Goal: Entertainment & Leisure: Consume media (video, audio)

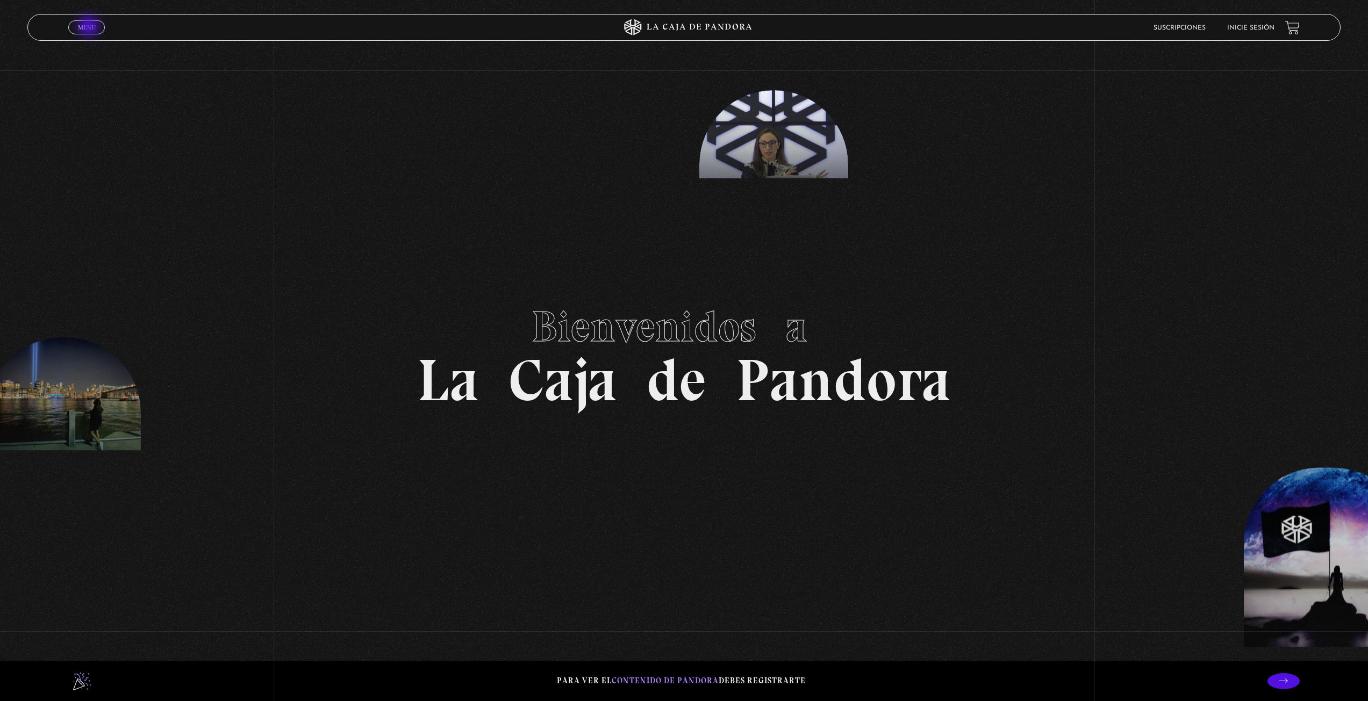
click at [90, 27] on span "Menu" at bounding box center [87, 27] width 18 height 6
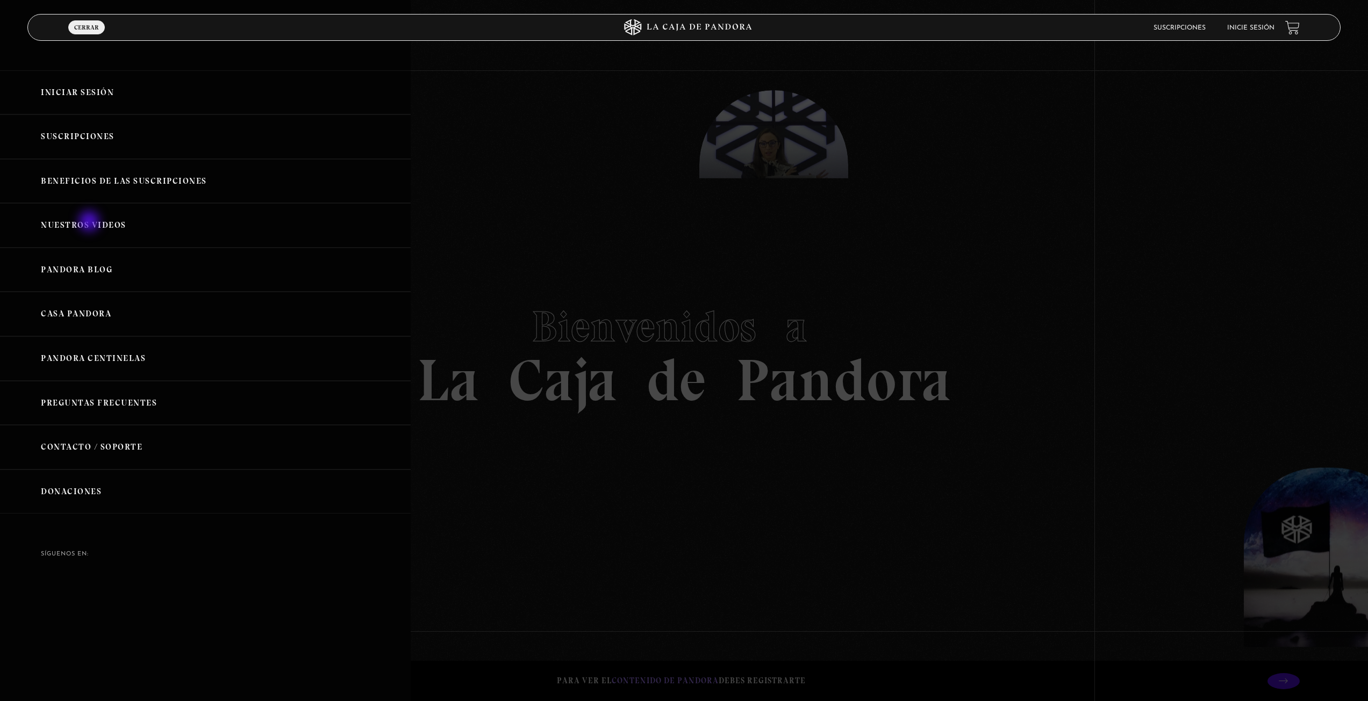
click at [90, 223] on link "Nuestros Videos" at bounding box center [205, 225] width 411 height 45
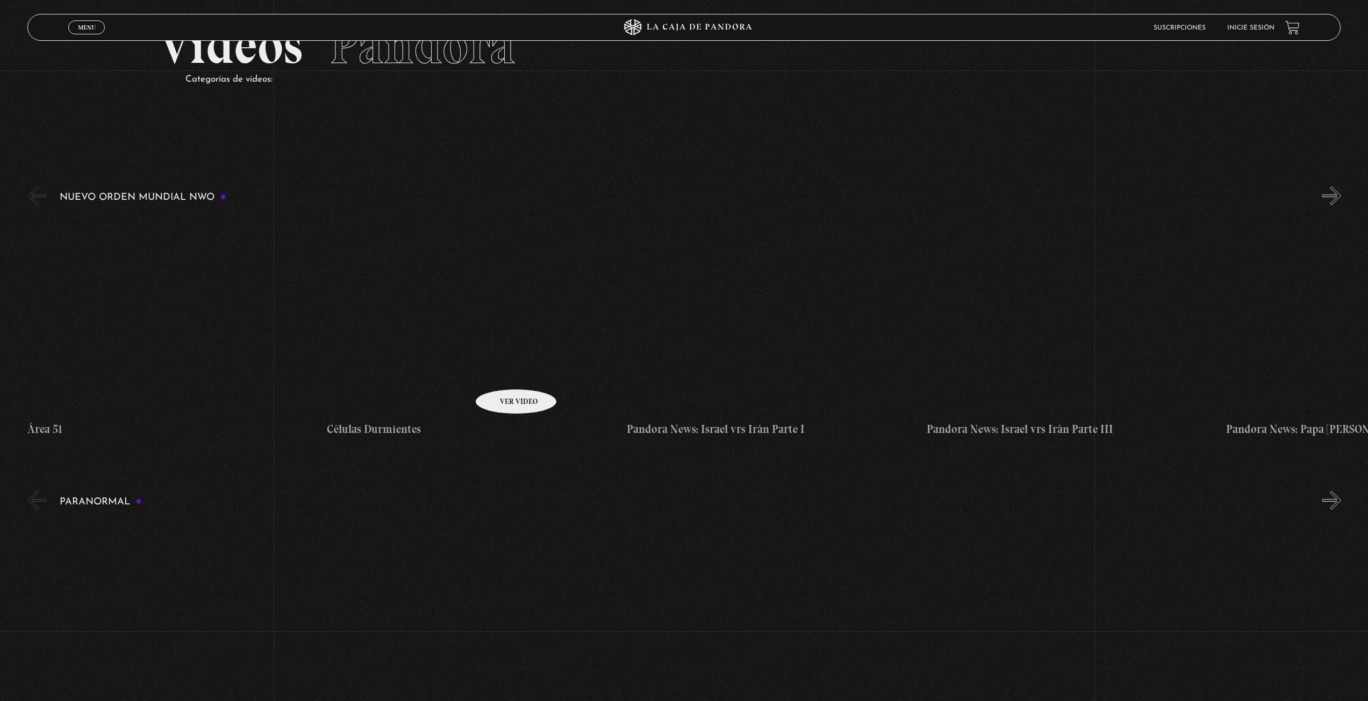
scroll to position [90, 0]
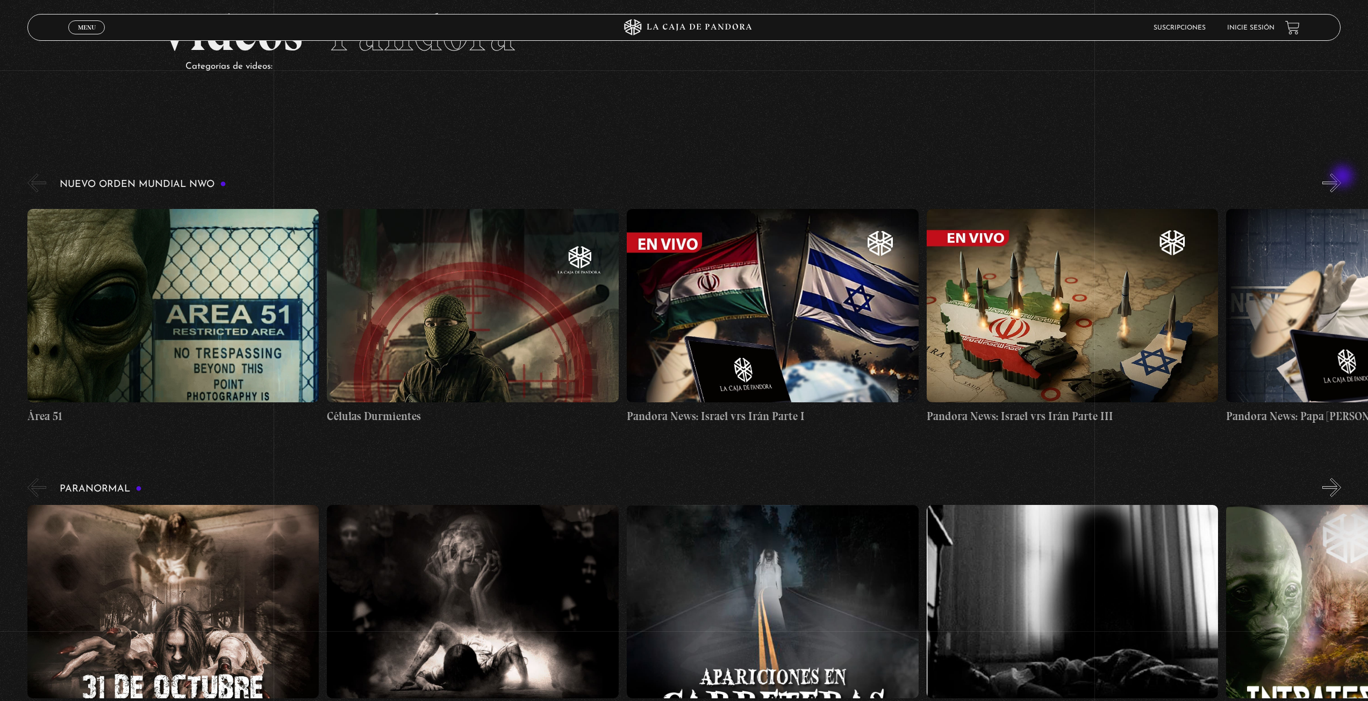
click at [1341, 178] on button "»" at bounding box center [1331, 183] width 19 height 19
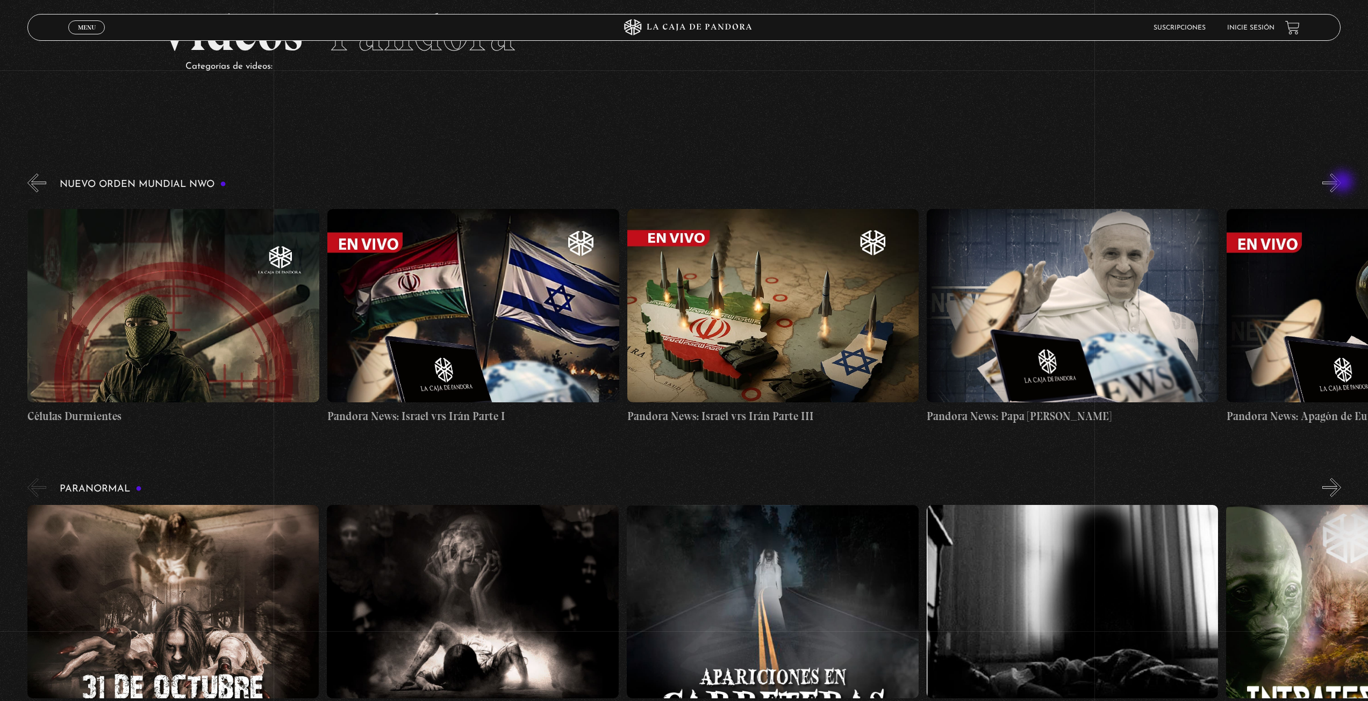
scroll to position [0, 300]
click at [1341, 182] on button "»" at bounding box center [1331, 183] width 19 height 19
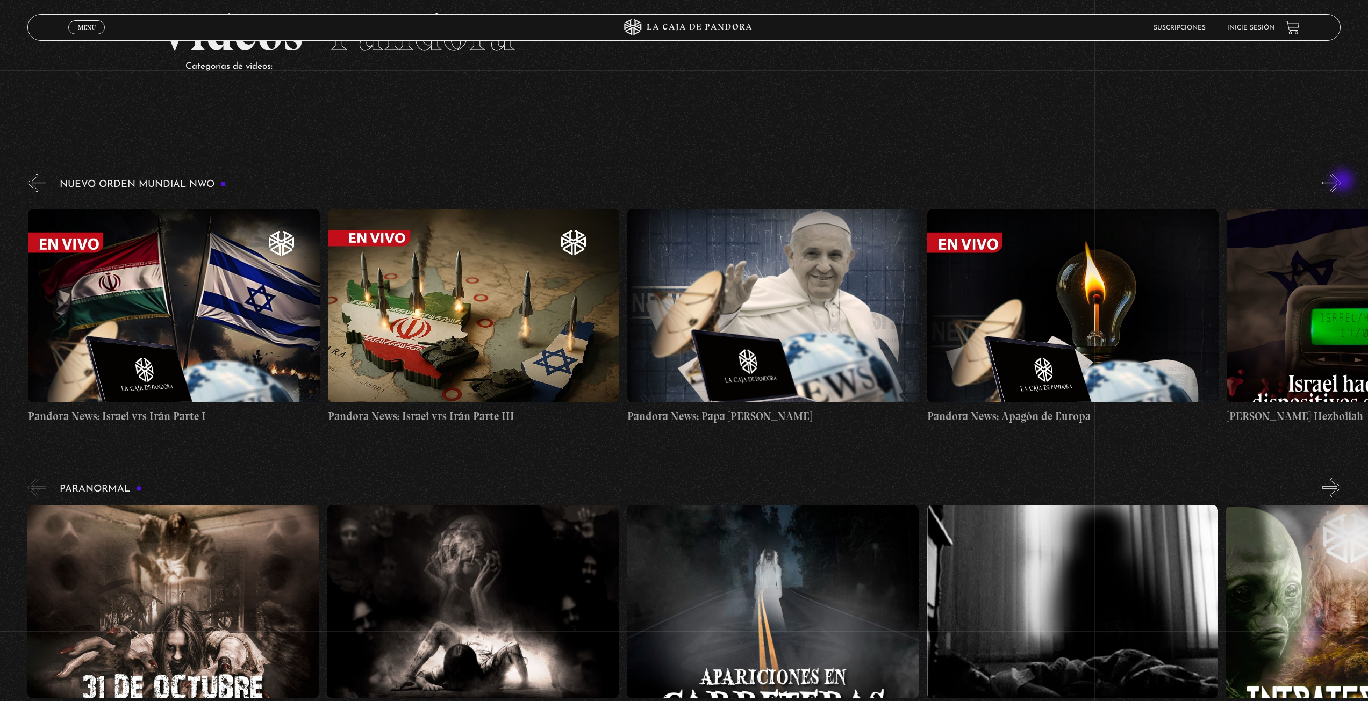
click at [1341, 182] on button "»" at bounding box center [1331, 183] width 19 height 19
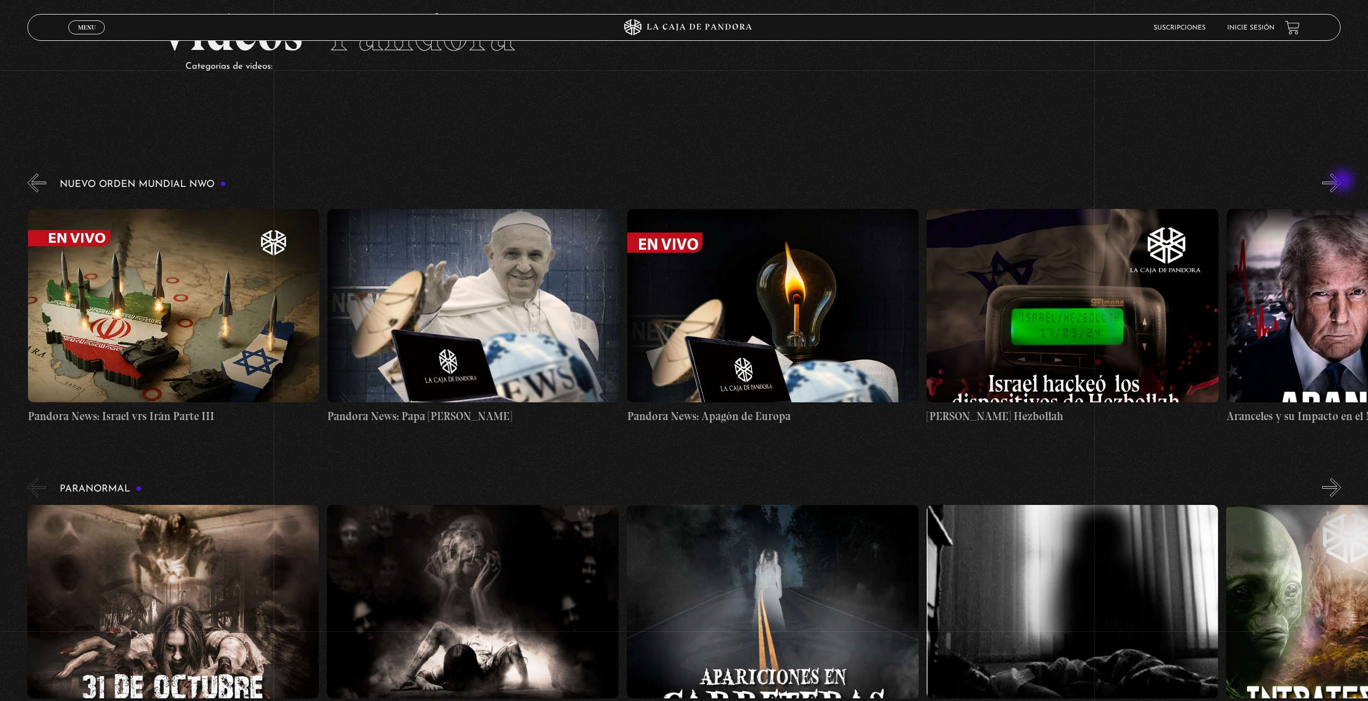
scroll to position [0, 899]
click at [1341, 182] on button "»" at bounding box center [1331, 183] width 19 height 19
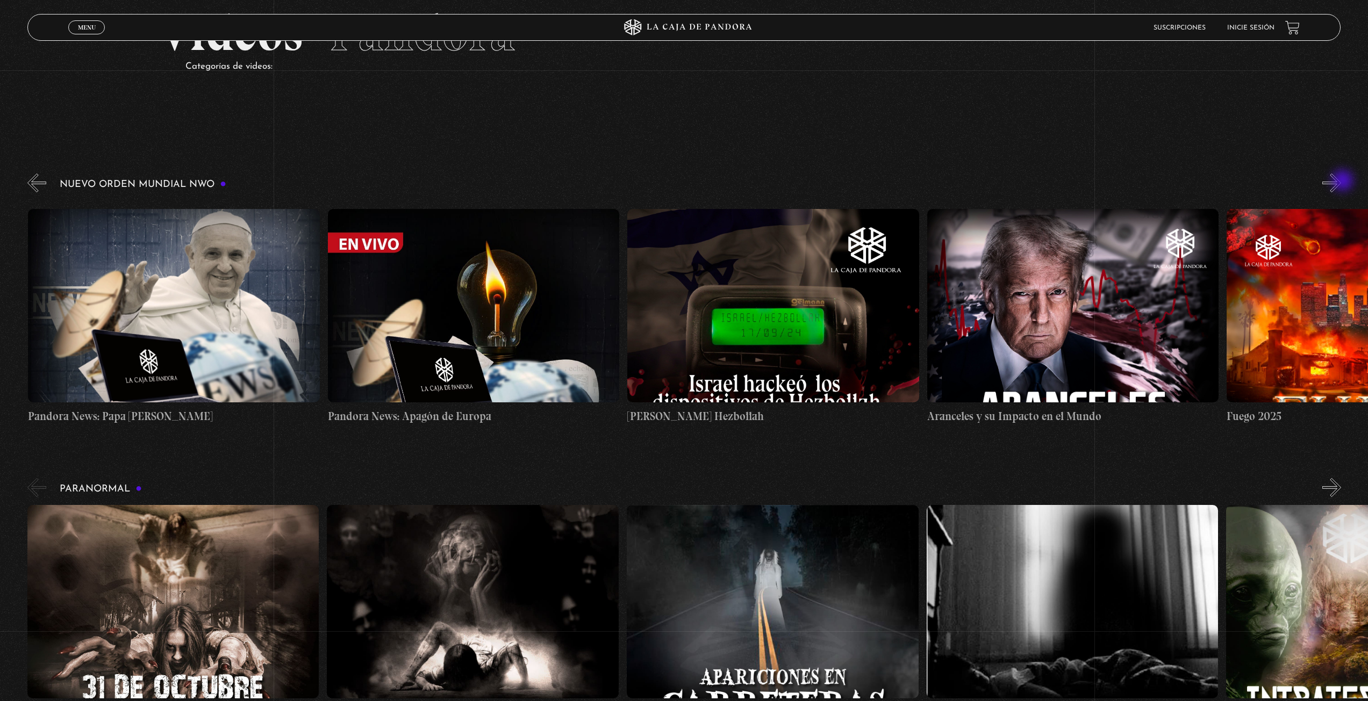
click at [1341, 182] on button "»" at bounding box center [1331, 183] width 19 height 19
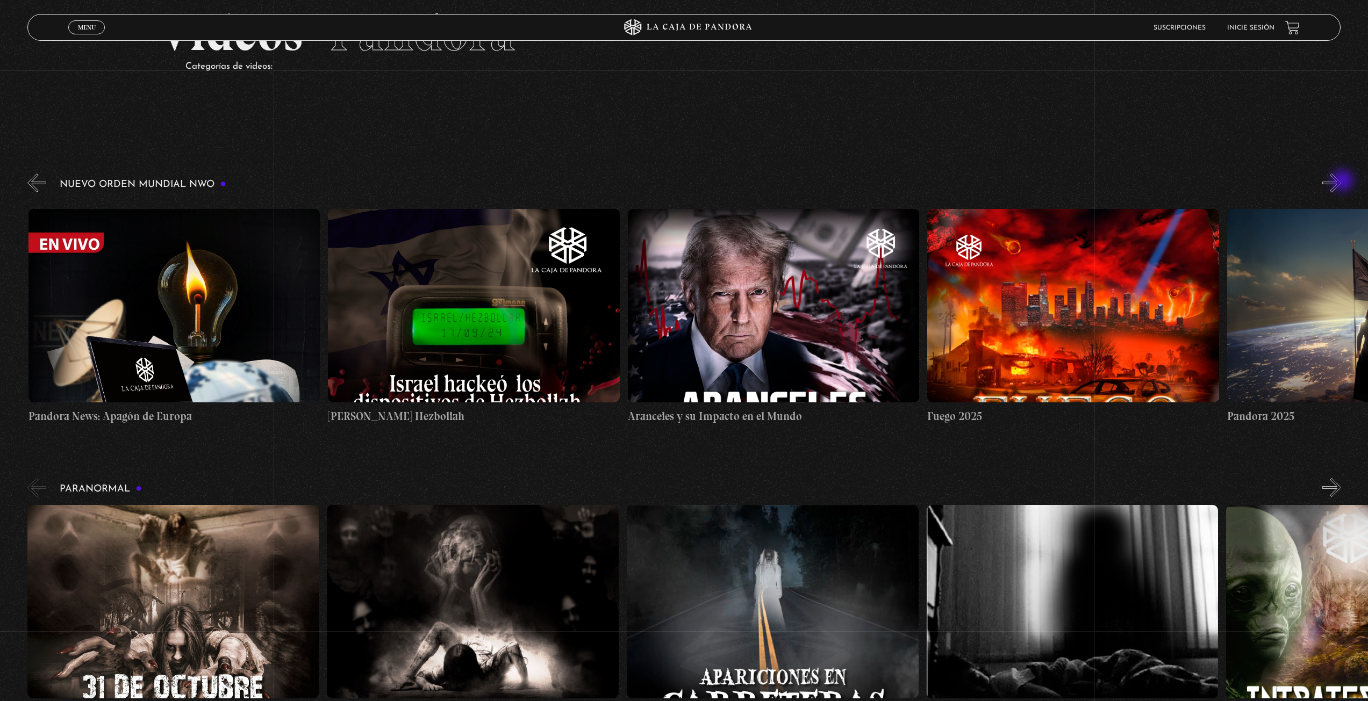
click at [1341, 182] on button "»" at bounding box center [1331, 183] width 19 height 19
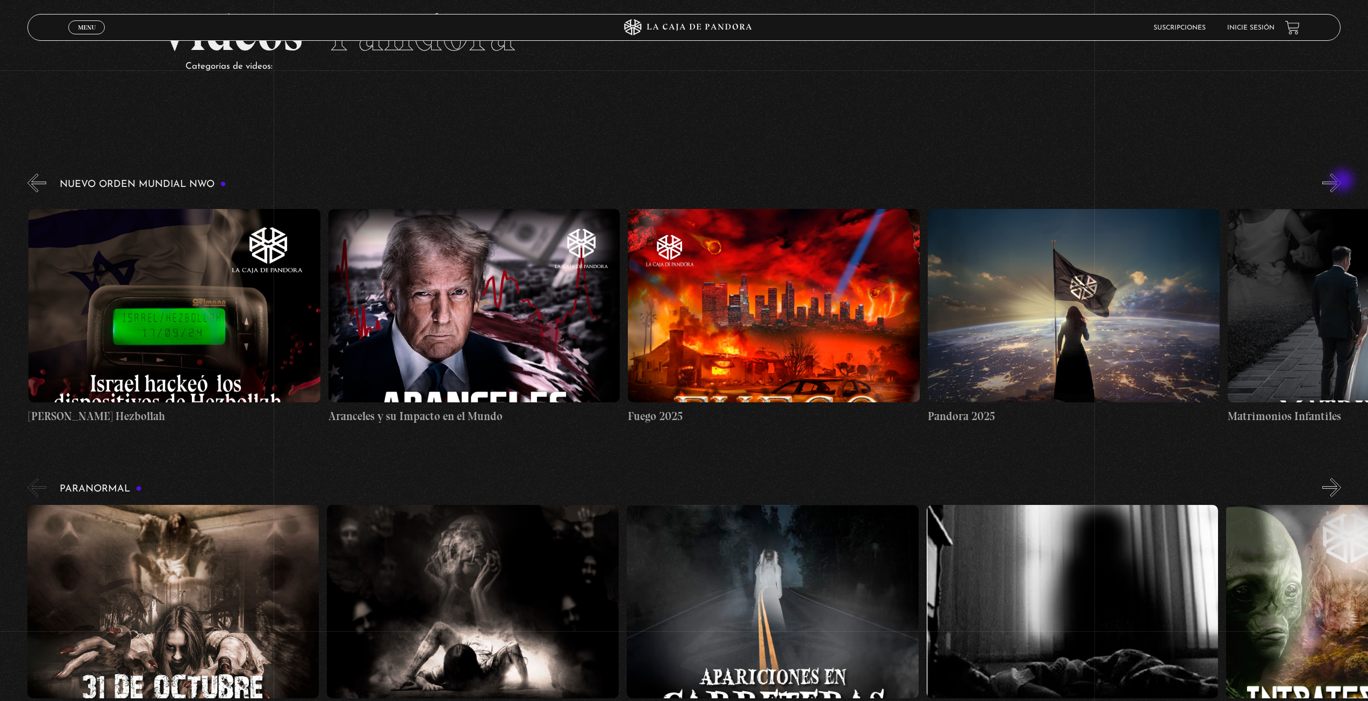
click at [1341, 182] on button "»" at bounding box center [1331, 183] width 19 height 19
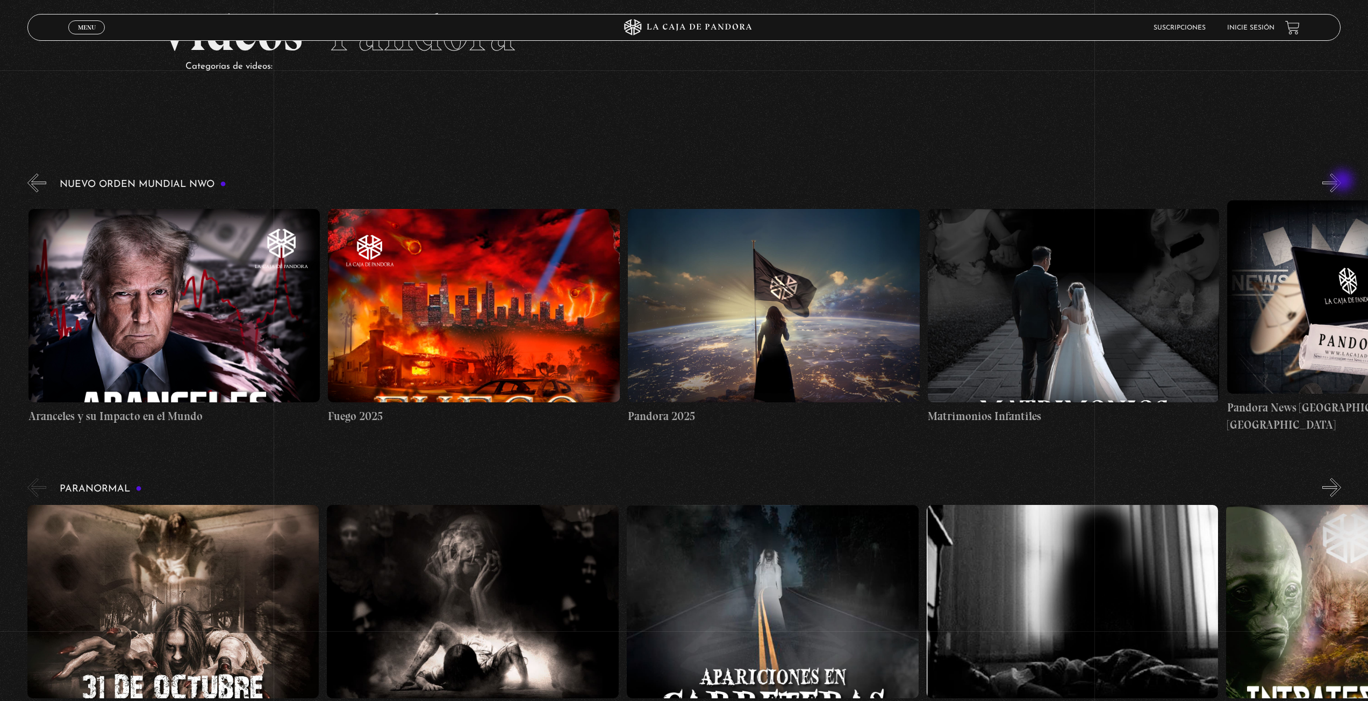
click at [1341, 182] on button "»" at bounding box center [1331, 183] width 19 height 19
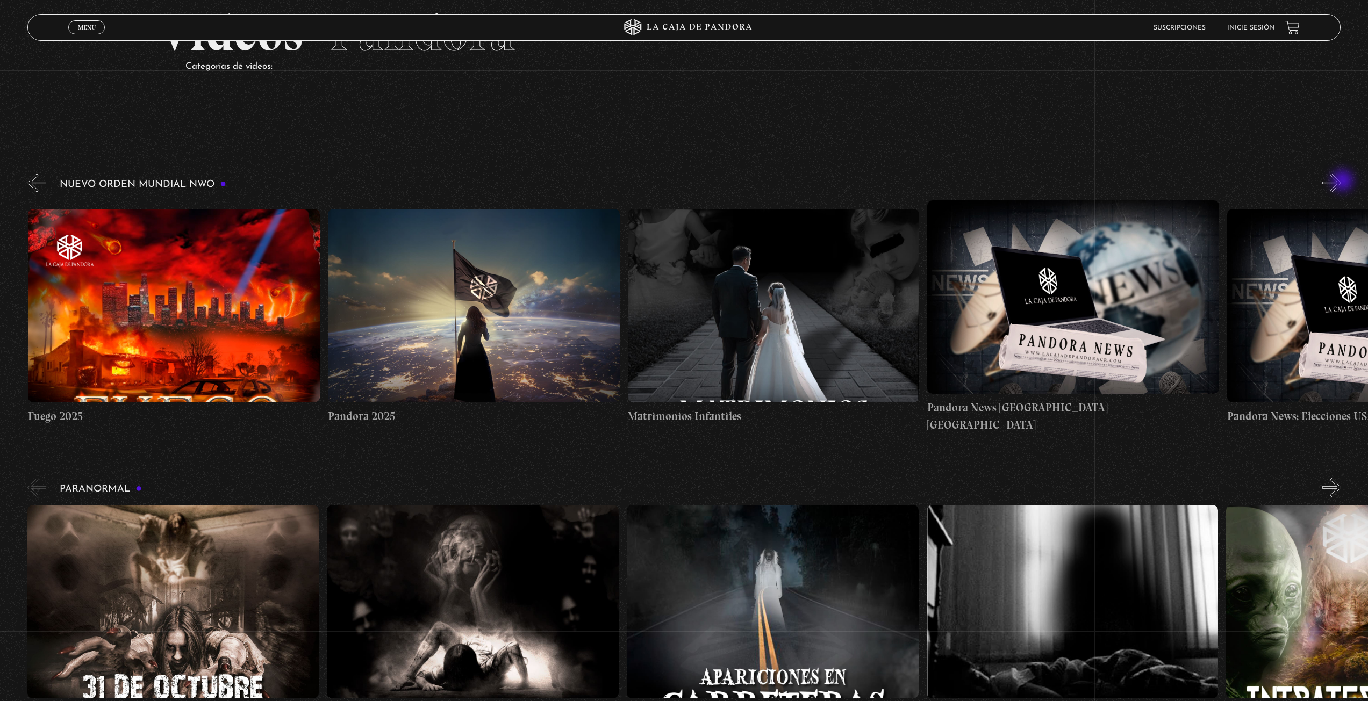
click at [1341, 182] on button "»" at bounding box center [1331, 183] width 19 height 19
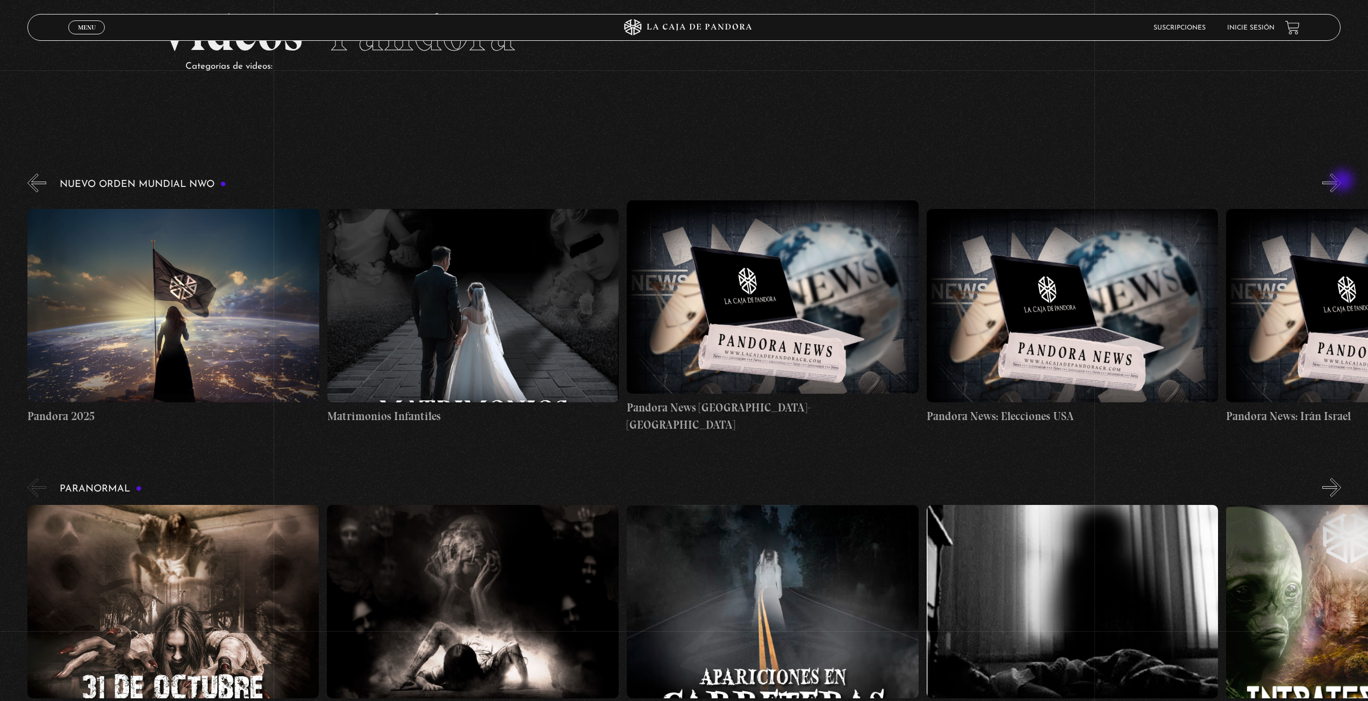
click at [1341, 182] on button "»" at bounding box center [1331, 183] width 19 height 19
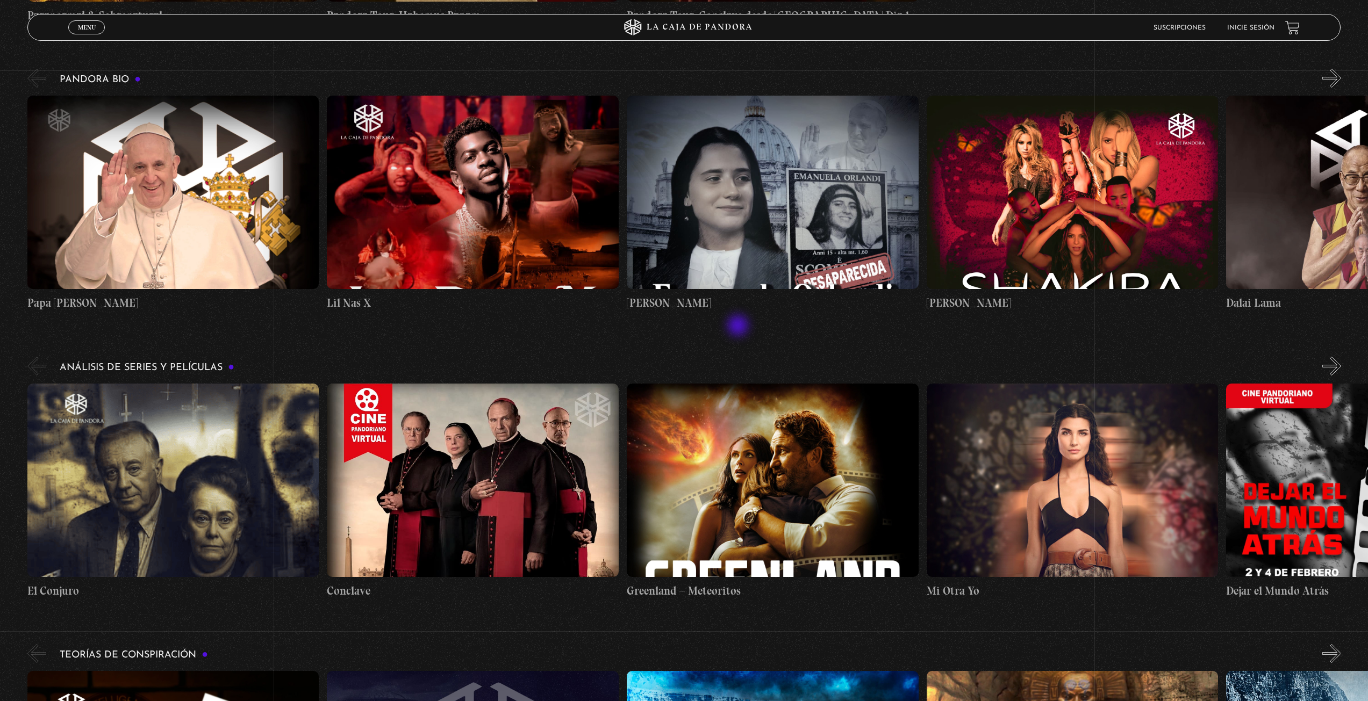
scroll to position [985, 0]
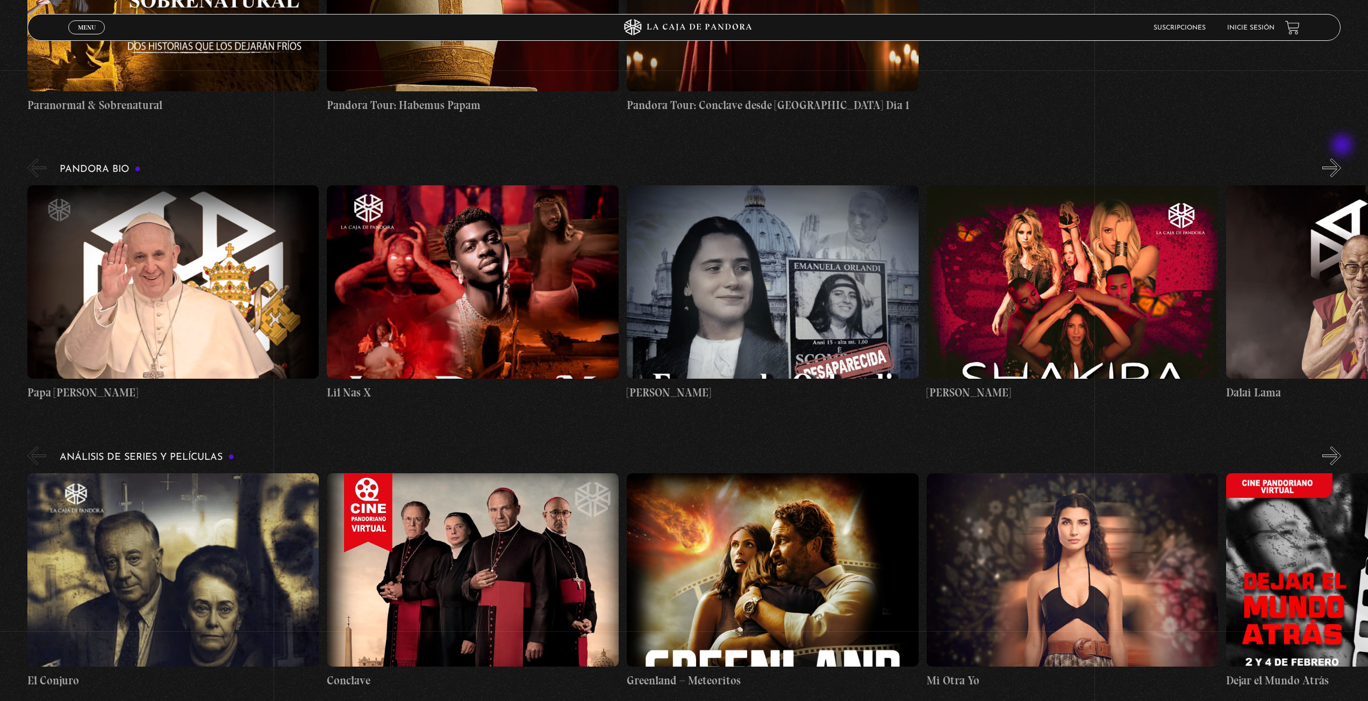
click at [1341, 159] on button "»" at bounding box center [1331, 168] width 19 height 19
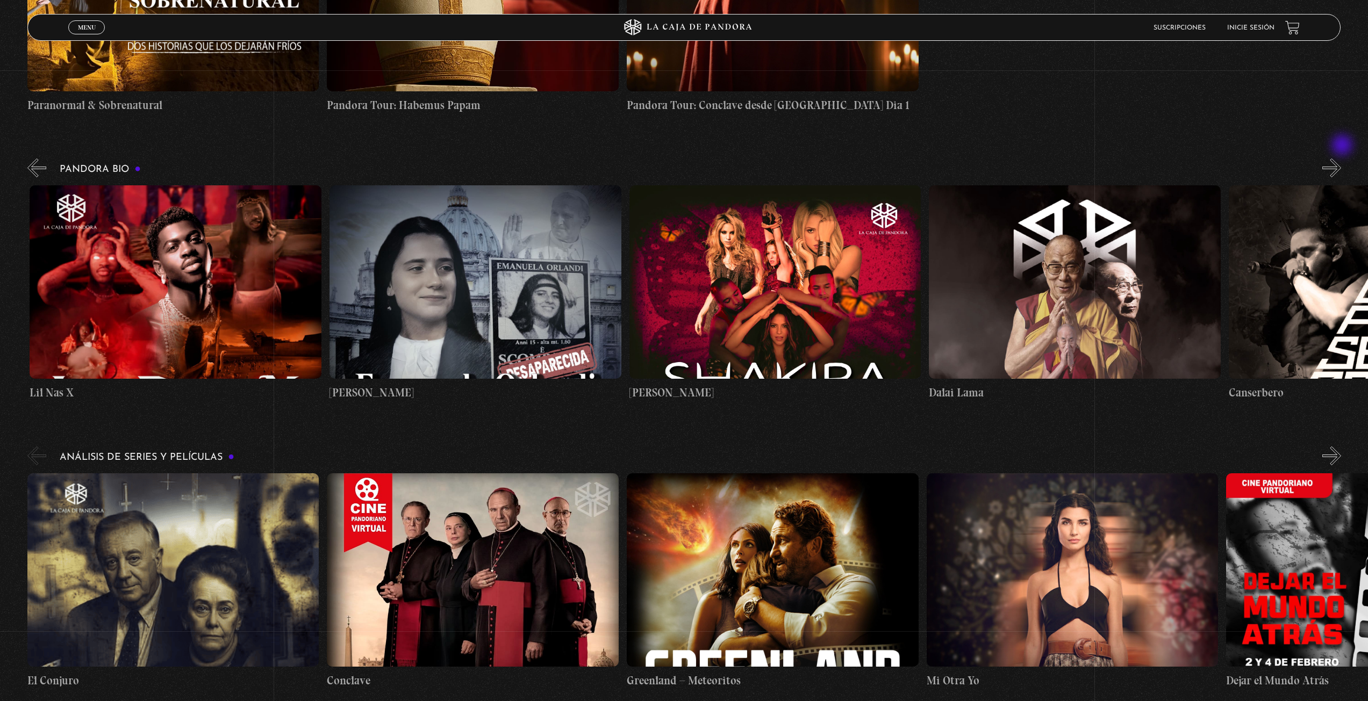
click at [1341, 159] on button "»" at bounding box center [1331, 168] width 19 height 19
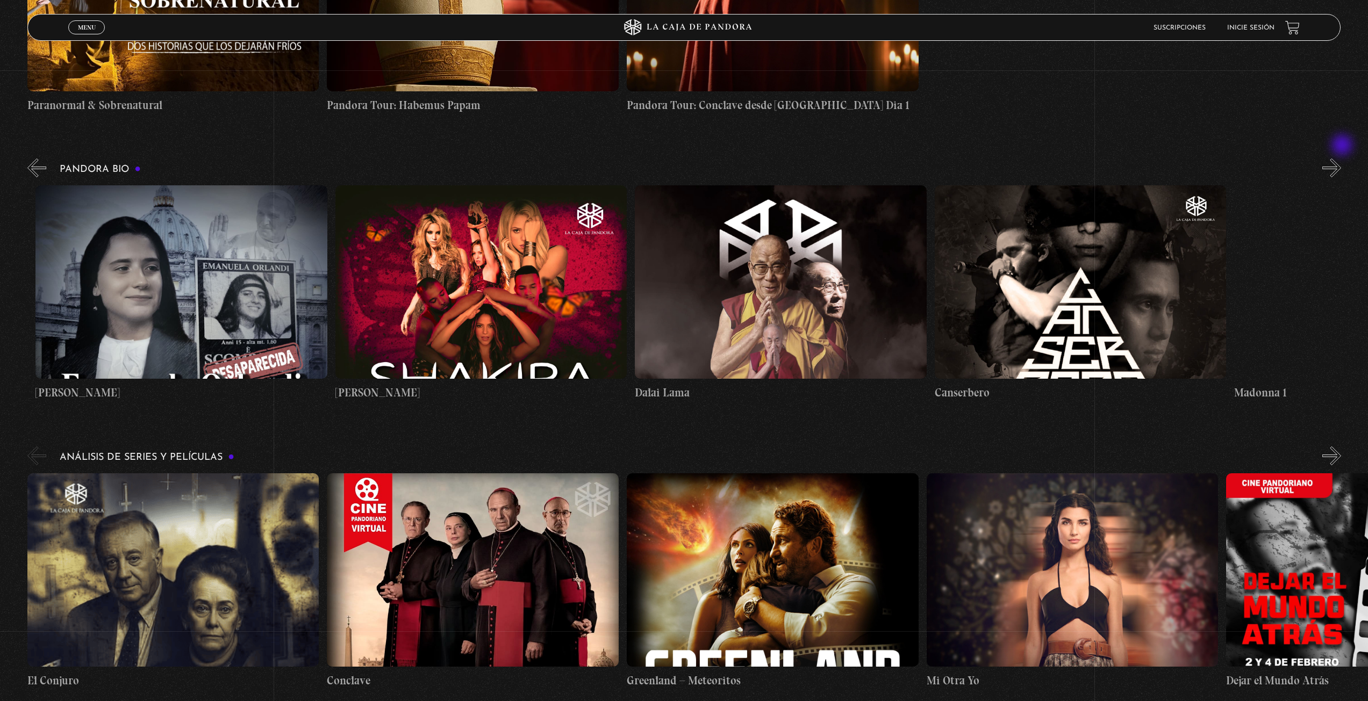
click at [1341, 159] on button "»" at bounding box center [1331, 168] width 19 height 19
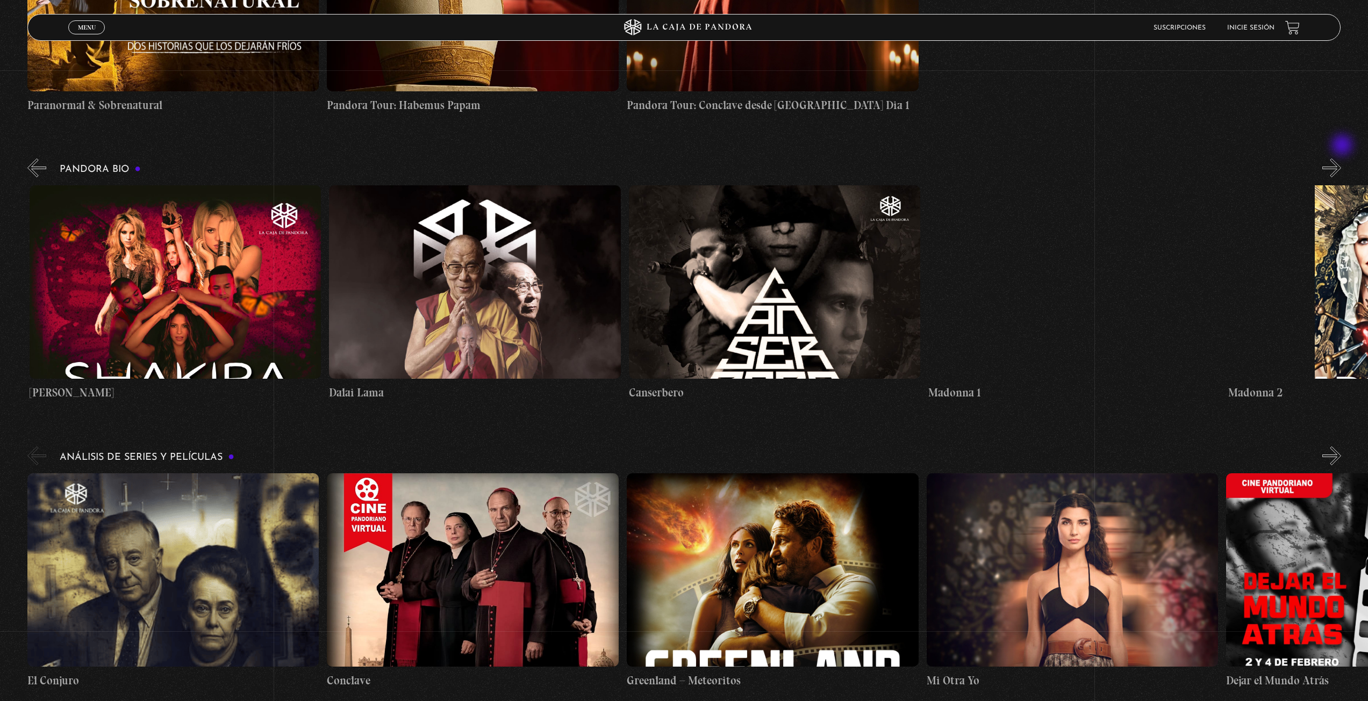
click at [1341, 159] on button "»" at bounding box center [1331, 168] width 19 height 19
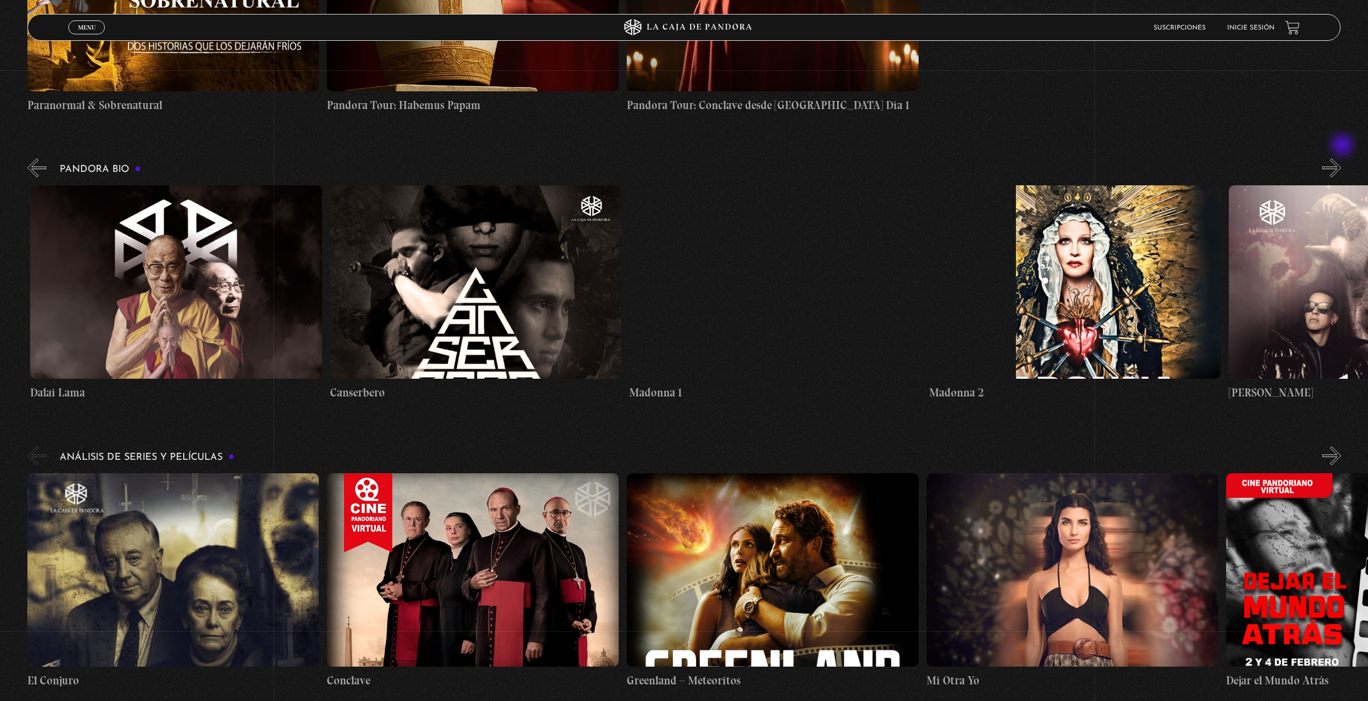
click at [1341, 159] on button "»" at bounding box center [1331, 168] width 19 height 19
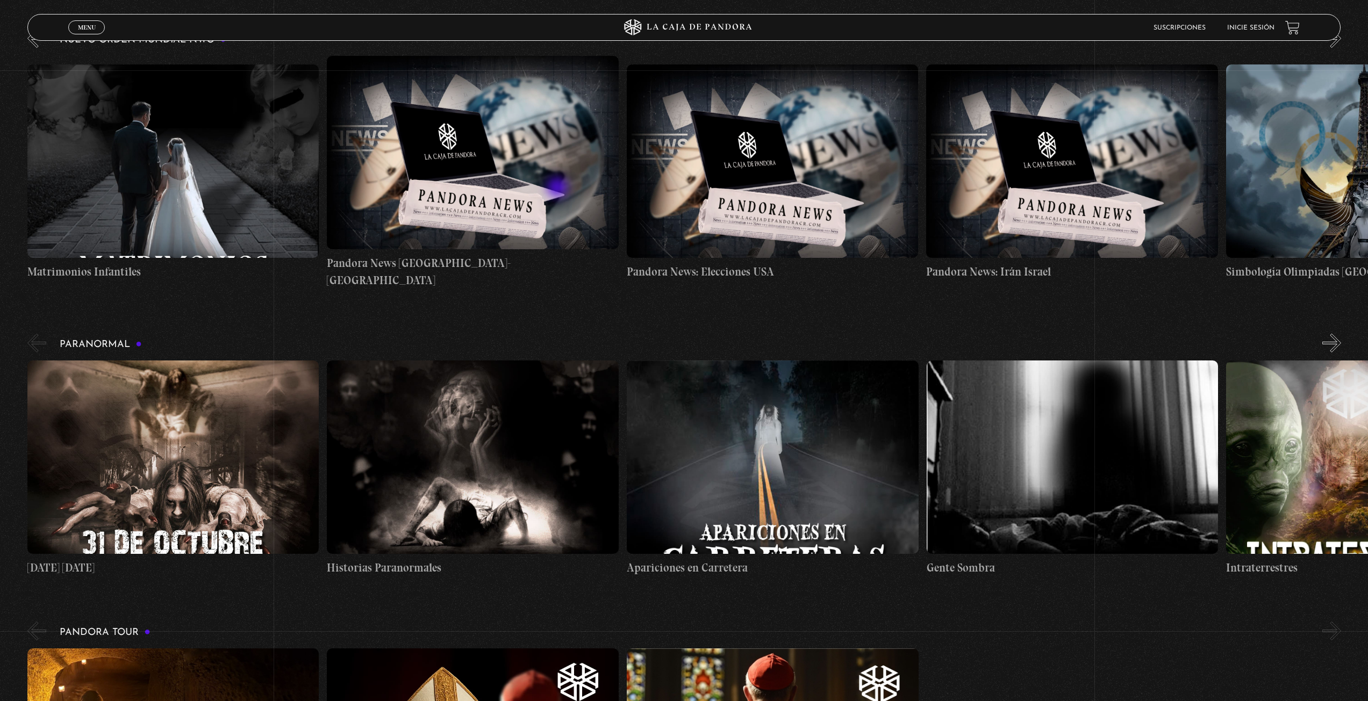
scroll to position [279, 0]
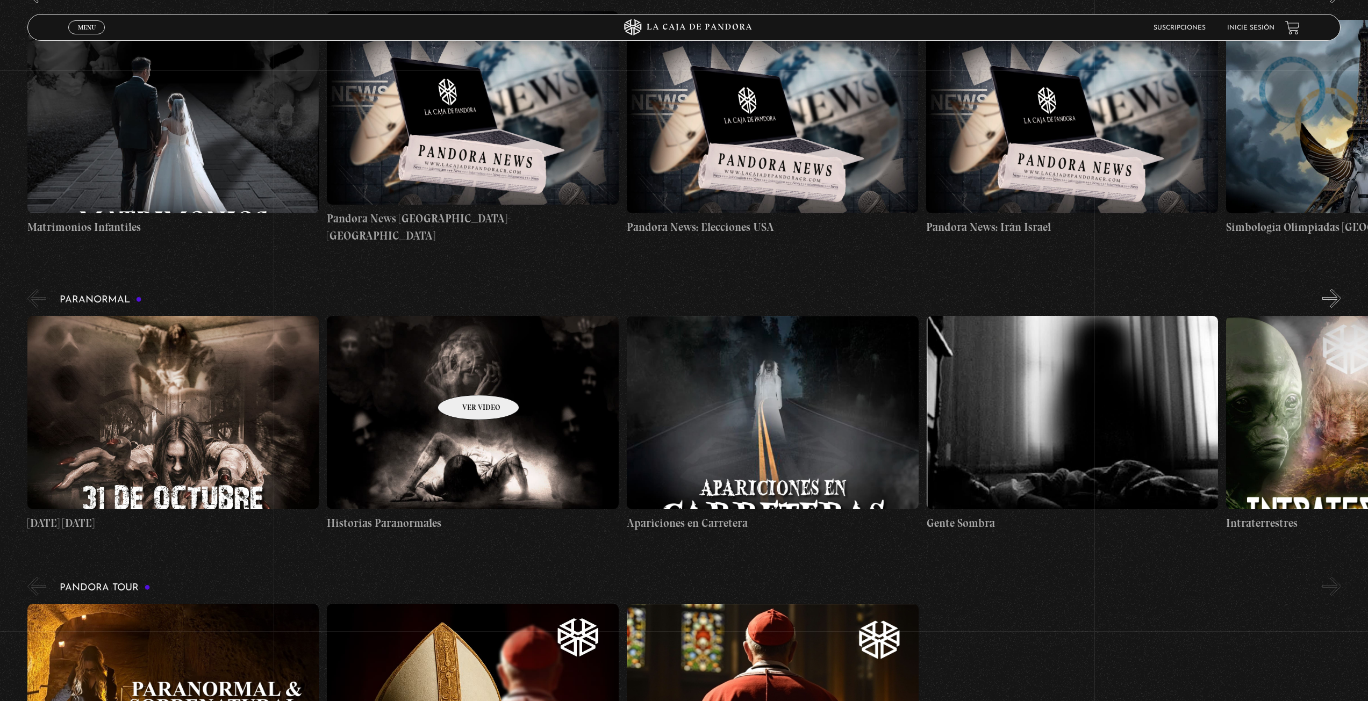
click at [464, 379] on figure at bounding box center [473, 413] width 292 height 194
click at [456, 399] on figure at bounding box center [473, 413] width 292 height 194
